Goal: Task Accomplishment & Management: Use online tool/utility

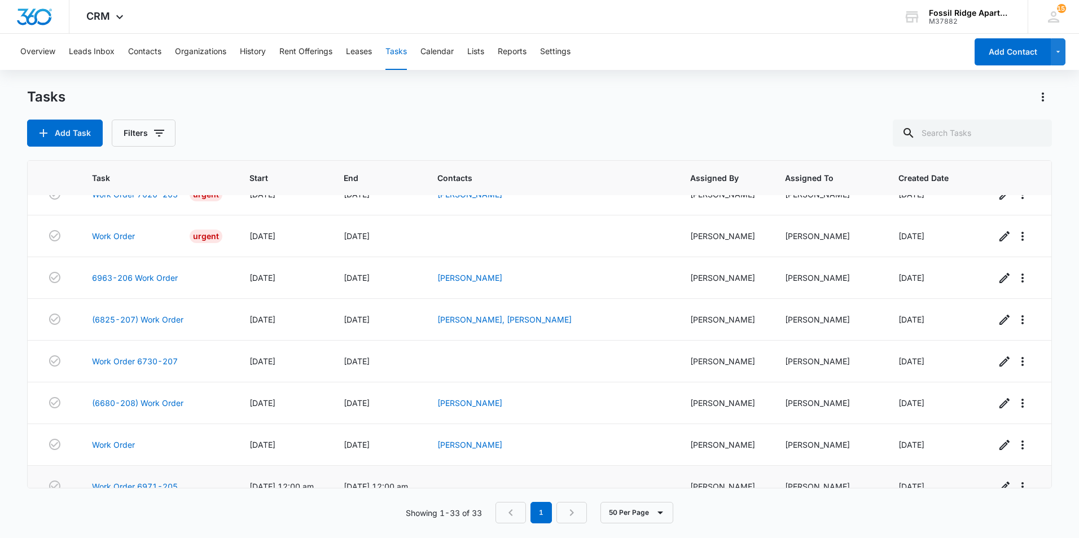
scroll to position [1085, 0]
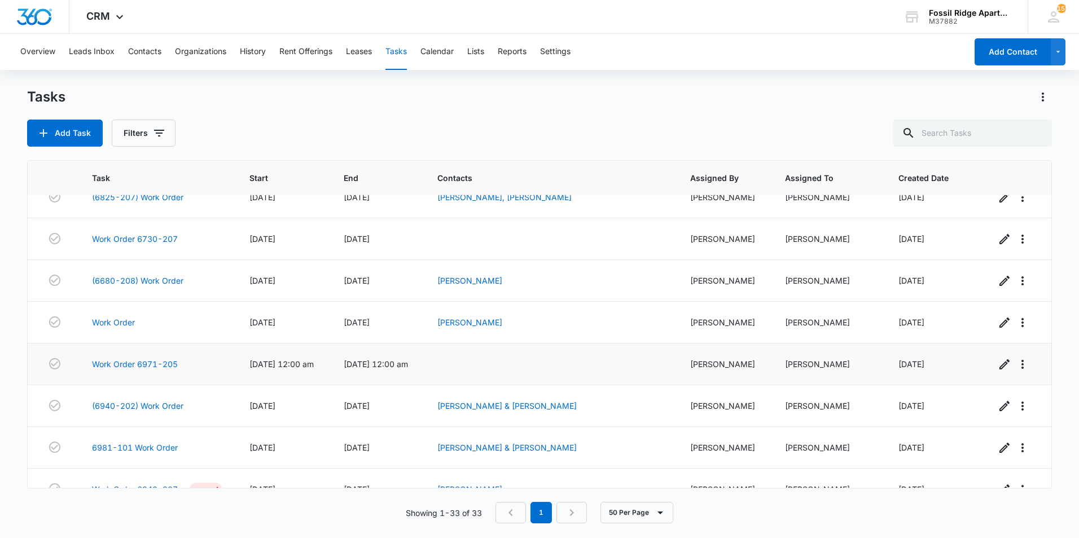
scroll to position [1085, 0]
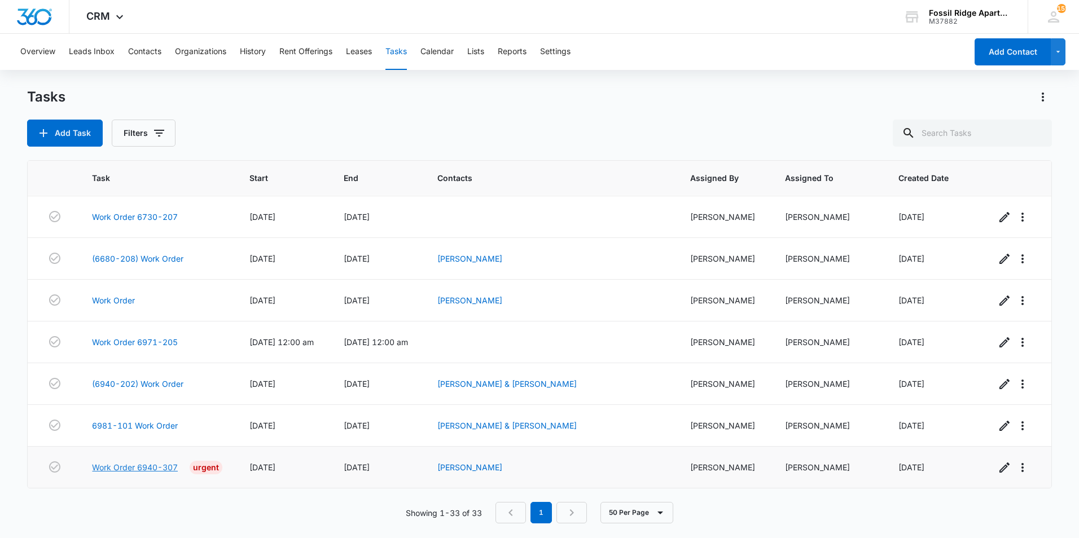
click at [173, 466] on link "Work Order 6940-307" at bounding box center [135, 468] width 86 height 12
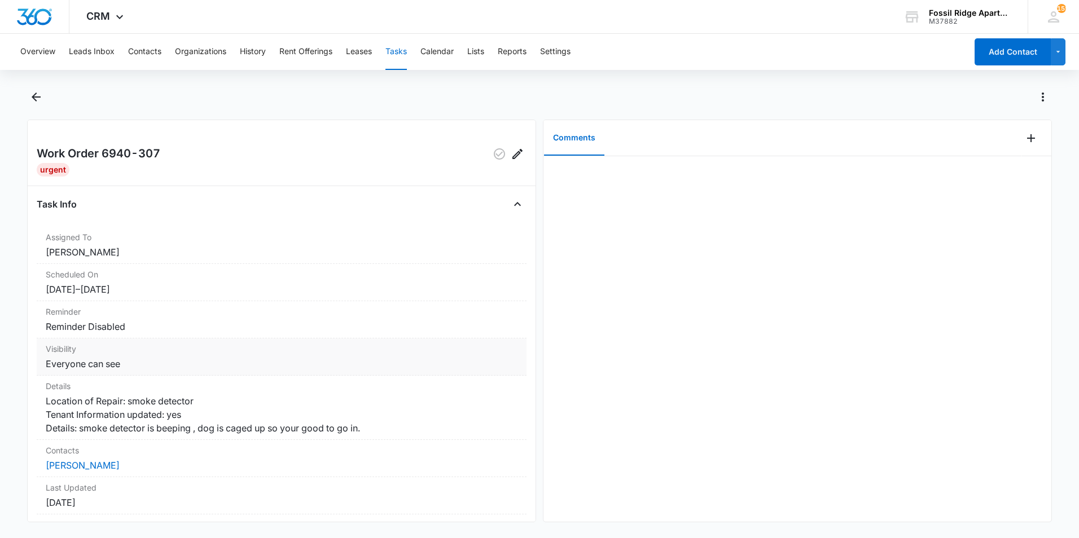
click at [166, 353] on dt "Visibility" at bounding box center [282, 349] width 472 height 12
click at [1024, 134] on icon "Add Comment" at bounding box center [1031, 138] width 14 height 14
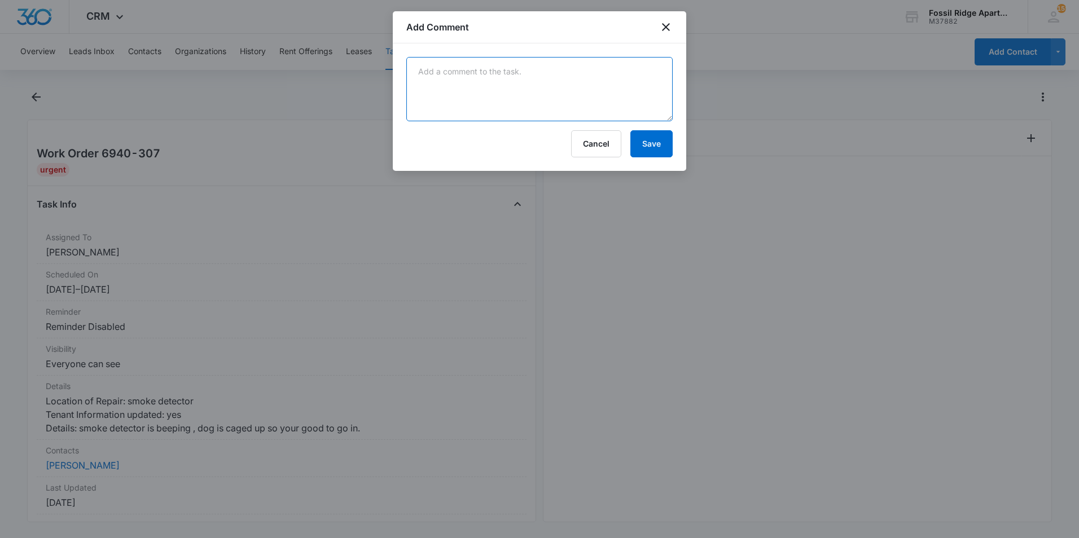
click at [532, 95] on textarea at bounding box center [539, 89] width 266 height 64
type textarea "S"
type textarea "Replaced the smoke alarm."
click at [641, 149] on button "Save" at bounding box center [651, 143] width 42 height 27
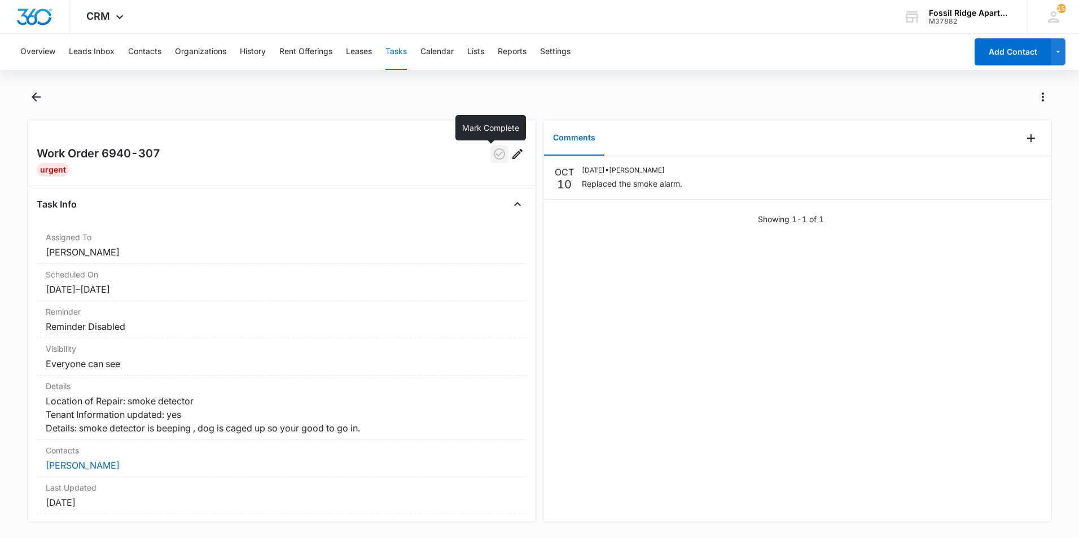
click at [493, 152] on icon "button" at bounding box center [500, 154] width 14 height 14
click at [42, 95] on icon "Back" at bounding box center [36, 97] width 14 height 14
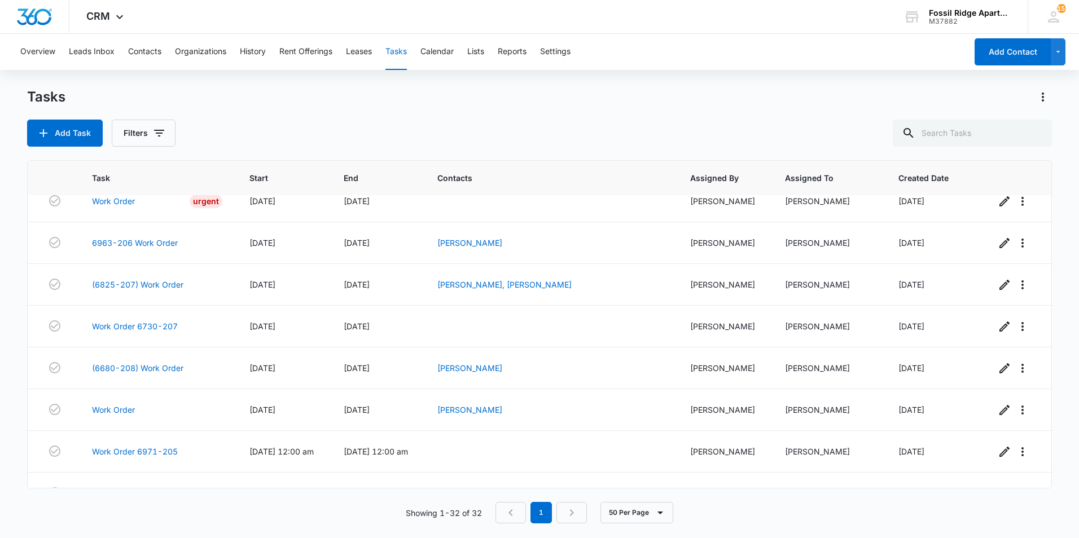
scroll to position [1044, 0]
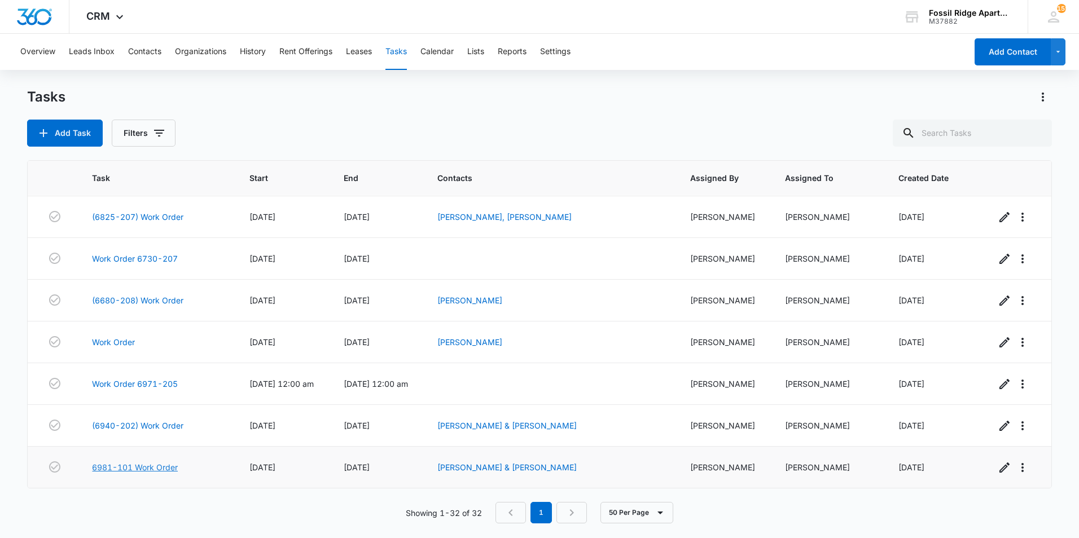
click at [141, 466] on link "6981-101 Work Order" at bounding box center [135, 468] width 86 height 12
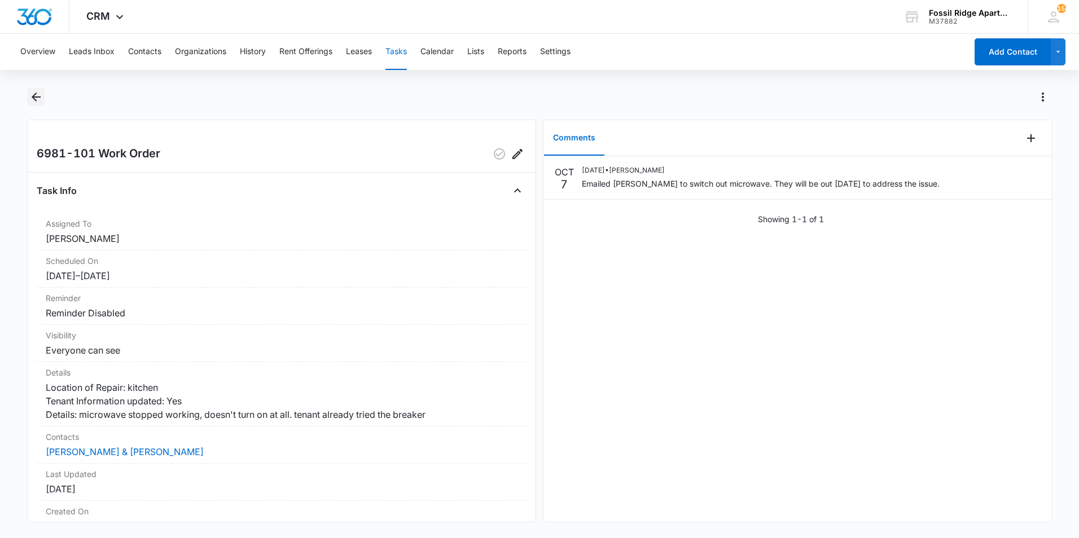
click at [40, 102] on icon "Back" at bounding box center [36, 97] width 14 height 14
